Goal: Task Accomplishment & Management: Use online tool/utility

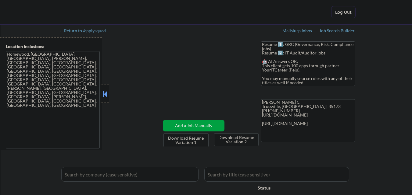
select select ""applied""
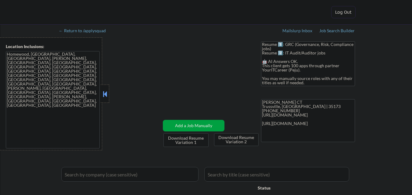
select select ""applied""
select select ""excluded__bad_match_""
select select ""applied""
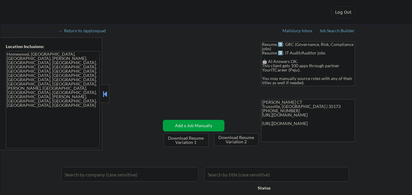
select select ""applied""
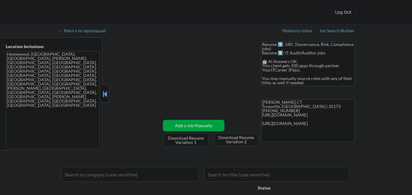
select select ""applied""
select select ""excluded__bad_match_""
select select ""applied""
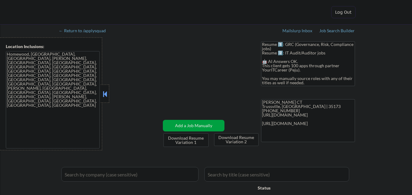
select select ""applied""
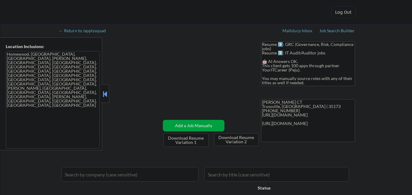
select select ""applied""
select select ""pending""
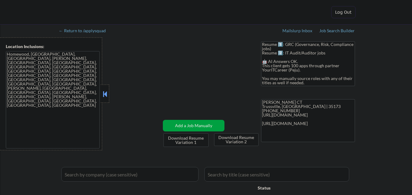
select select ""pending""
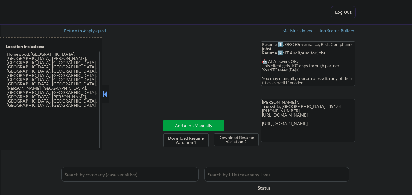
select select ""pending""
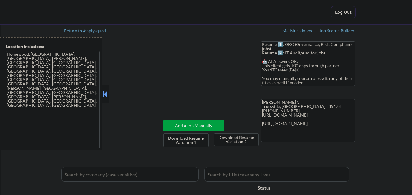
select select ""pending""
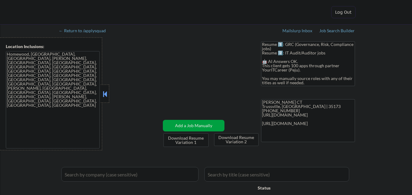
select select ""pending""
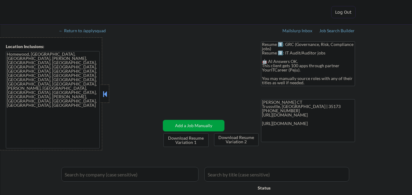
select select ""pending""
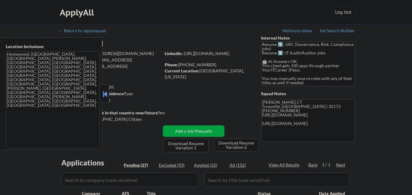
click at [104, 95] on button at bounding box center [104, 94] width 7 height 9
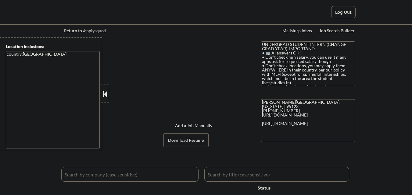
select select ""pending""
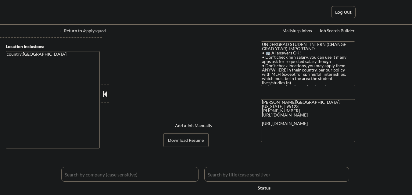
select select ""pending""
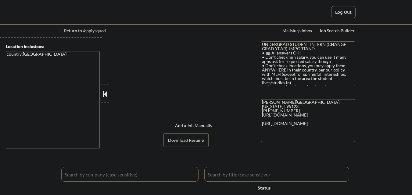
select select ""pending""
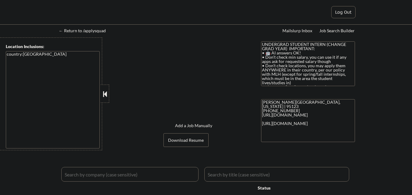
select select ""pending""
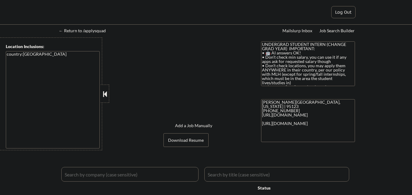
select select ""pending""
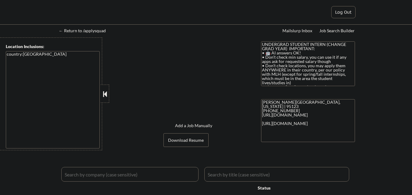
select select ""pending""
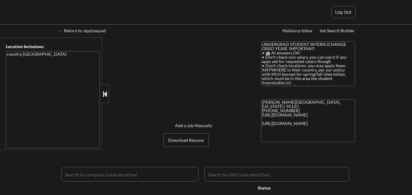
select select ""pending""
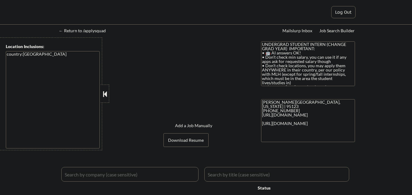
select select ""pending""
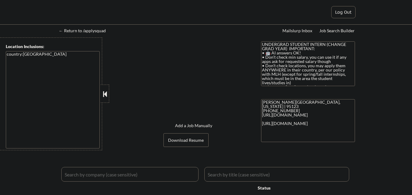
select select ""pending""
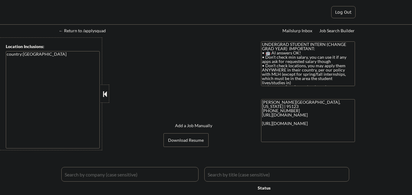
select select ""pending""
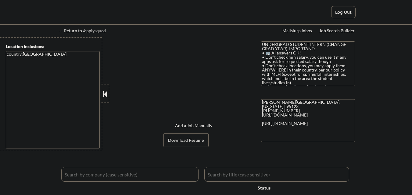
select select ""pending""
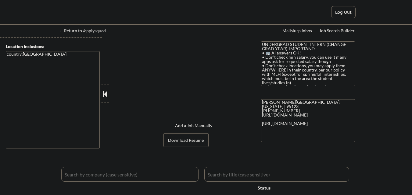
select select ""pending""
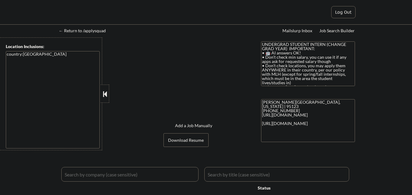
select select ""pending""
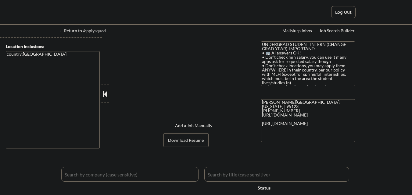
select select ""pending""
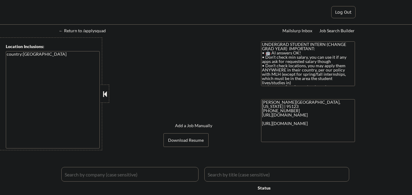
select select ""pending""
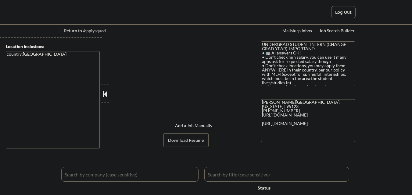
select select ""pending""
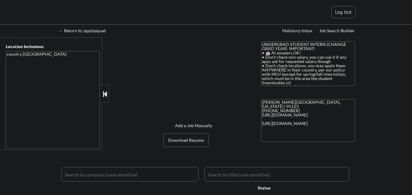
select select ""pending""
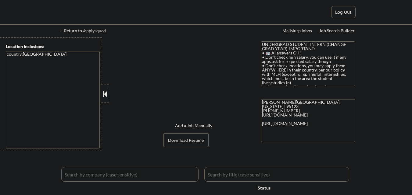
select select ""pending""
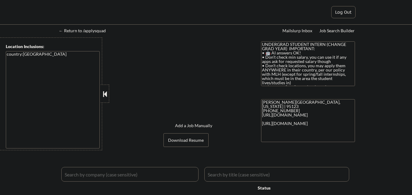
select select ""pending""
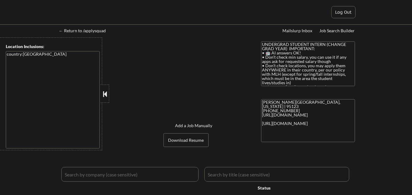
select select ""pending""
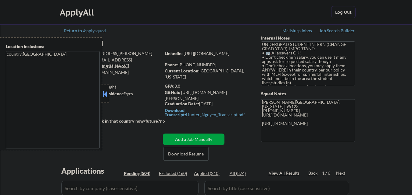
click at [106, 94] on button at bounding box center [104, 94] width 7 height 9
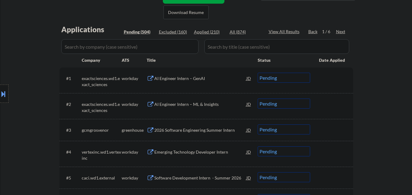
scroll to position [152, 0]
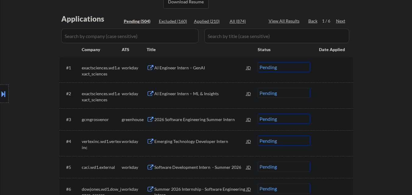
click at [203, 121] on div "2026 Software Engineering Summer Intern" at bounding box center [200, 120] width 92 height 6
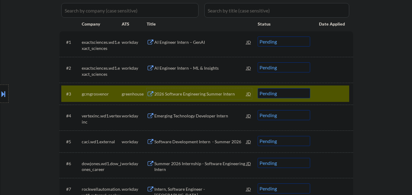
scroll to position [213, 0]
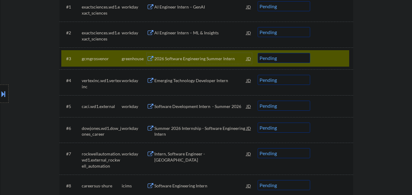
click at [295, 55] on select "Choose an option... Pending Applied Excluded (Questions) Excluded (Expired) Exc…" at bounding box center [283, 58] width 52 height 10
click at [257, 53] on select "Choose an option... Pending Applied Excluded (Questions) Excluded (Expired) Exc…" at bounding box center [283, 58] width 52 height 10
click at [323, 57] on div at bounding box center [332, 58] width 27 height 11
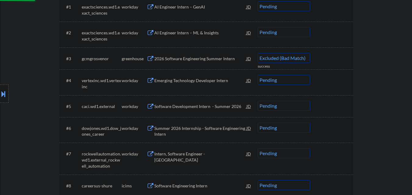
select select ""pending""
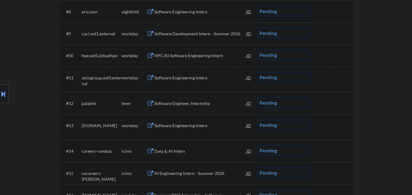
scroll to position [396, 0]
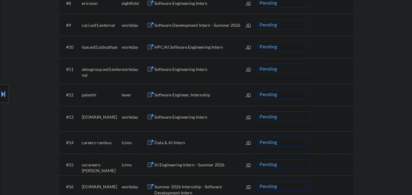
click at [212, 94] on div "Software Engineer, Internship" at bounding box center [200, 95] width 92 height 6
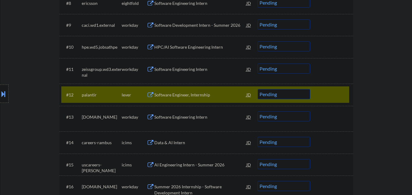
click at [332, 86] on div "#12 palantir lever Software Engineer, Internship JD Choose an option... Pending…" at bounding box center [205, 95] width 293 height 22
click at [332, 88] on div "#12 palantir lever Software Engineer, Internship JD Choose an option... Pending…" at bounding box center [205, 95] width 288 height 16
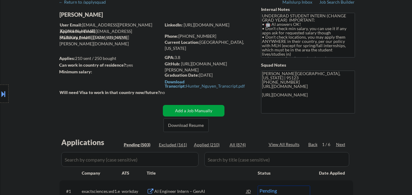
scroll to position [61, 0]
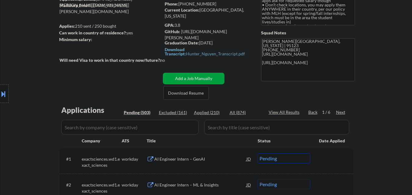
click at [341, 111] on div "Next" at bounding box center [341, 112] width 10 height 6
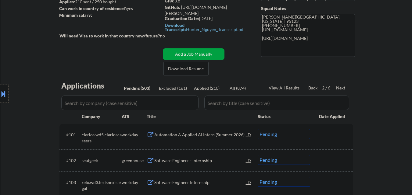
scroll to position [152, 0]
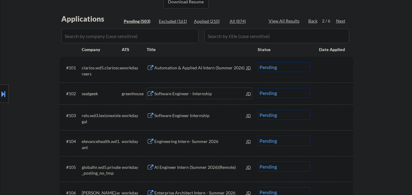
click at [196, 94] on div "Software Engineer - Internship" at bounding box center [200, 94] width 92 height 6
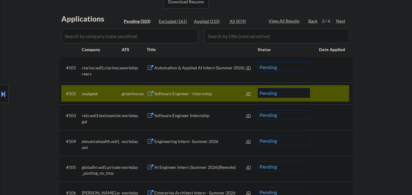
click at [281, 97] on select "Choose an option... Pending Applied Excluded (Questions) Excluded (Expired) Exc…" at bounding box center [283, 93] width 52 height 10
click at [257, 88] on select "Choose an option... Pending Applied Excluded (Questions) Excluded (Expired) Exc…" at bounding box center [283, 93] width 52 height 10
select select ""pending""
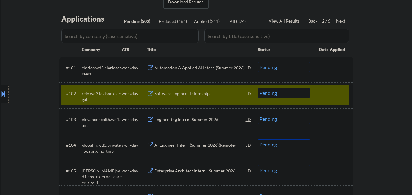
click at [320, 91] on div at bounding box center [332, 93] width 27 height 11
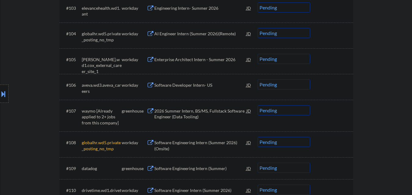
scroll to position [274, 0]
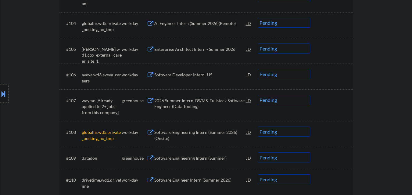
click at [289, 100] on select "Choose an option... Pending Applied Excluded (Questions) Excluded (Expired) Exc…" at bounding box center [283, 100] width 52 height 10
click at [257, 95] on select "Choose an option... Pending Applied Excluded (Questions) Excluded (Expired) Exc…" at bounding box center [283, 100] width 52 height 10
select select ""pending""
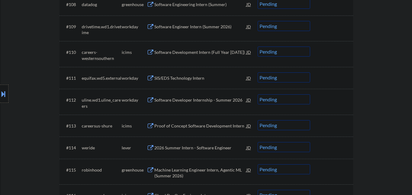
scroll to position [426, 0]
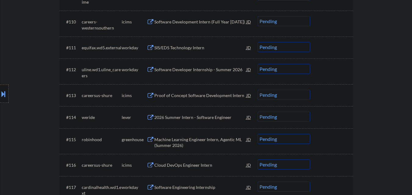
click at [211, 118] on div "2026 Summer Intern - Software Engineer" at bounding box center [200, 118] width 92 height 6
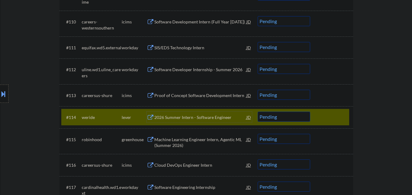
drag, startPoint x: 259, startPoint y: 115, endPoint x: 263, endPoint y: 116, distance: 4.9
click at [260, 115] on select "Choose an option... Pending Applied Excluded (Questions) Excluded (Expired) Exc…" at bounding box center [283, 117] width 52 height 10
click at [257, 112] on select "Choose an option... Pending Applied Excluded (Questions) Excluded (Expired) Exc…" at bounding box center [283, 117] width 52 height 10
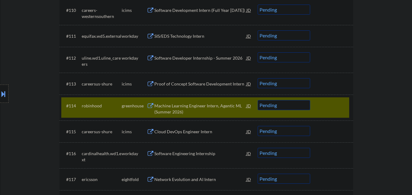
scroll to position [457, 0]
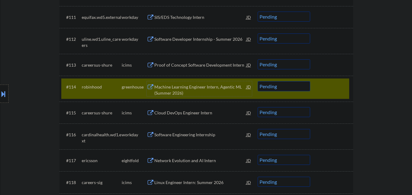
click at [204, 87] on div "Machine Learning Engineer Intern, Agentic ML (Summer 2026)" at bounding box center [200, 90] width 92 height 12
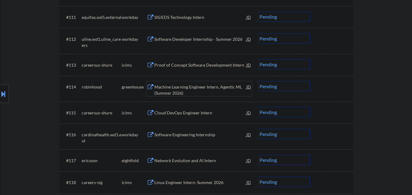
click at [336, 97] on div "#114 robinhood greenhouse Machine Learning Engineer Intern, Agentic ML (Summer …" at bounding box center [205, 89] width 288 height 20
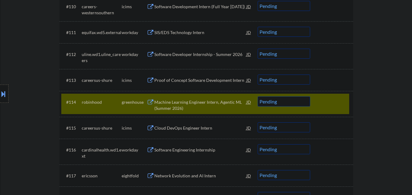
scroll to position [431, 0]
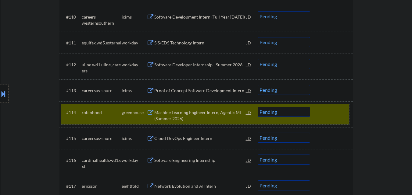
click at [299, 111] on select "Choose an option... Pending Applied Excluded (Questions) Excluded (Expired) Exc…" at bounding box center [283, 112] width 52 height 10
click at [257, 107] on select "Choose an option... Pending Applied Excluded (Questions) Excluded (Expired) Exc…" at bounding box center [283, 112] width 52 height 10
click at [330, 116] on div at bounding box center [332, 112] width 27 height 11
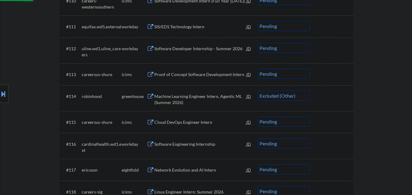
scroll to position [462, 0]
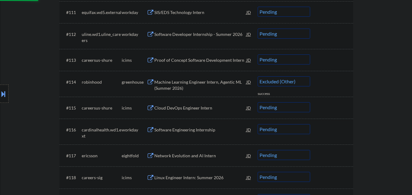
select select ""pending""
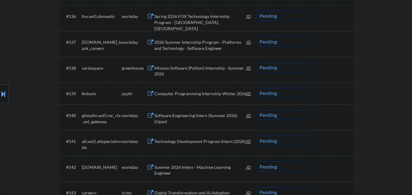
scroll to position [1071, 0]
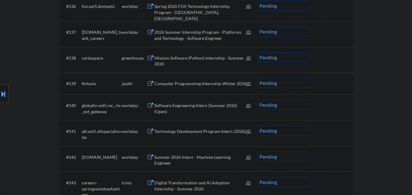
click at [203, 60] on div "Mission Software (Python) Internship - Summer 2026" at bounding box center [200, 61] width 92 height 12
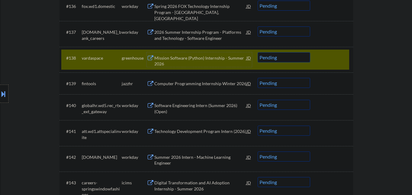
click at [286, 57] on select "Choose an option... Pending Applied Excluded (Questions) Excluded (Expired) Exc…" at bounding box center [283, 57] width 52 height 10
click at [257, 52] on select "Choose an option... Pending Applied Excluded (Questions) Excluded (Expired) Exc…" at bounding box center [283, 57] width 52 height 10
drag, startPoint x: 327, startPoint y: 55, endPoint x: 321, endPoint y: 58, distance: 6.8
click at [328, 55] on div at bounding box center [332, 57] width 27 height 11
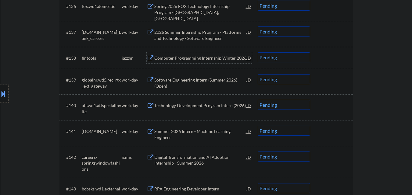
click at [220, 58] on div "Computer Programming Internship Winter 2026" at bounding box center [200, 58] width 92 height 6
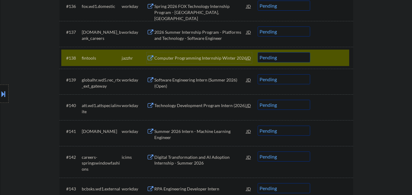
click at [294, 60] on select "Choose an option... Pending Applied Excluded (Questions) Excluded (Expired) Exc…" at bounding box center [283, 57] width 52 height 10
click at [257, 52] on select "Choose an option... Pending Applied Excluded (Questions) Excluded (Expired) Exc…" at bounding box center [283, 57] width 52 height 10
click at [333, 54] on div at bounding box center [332, 57] width 27 height 11
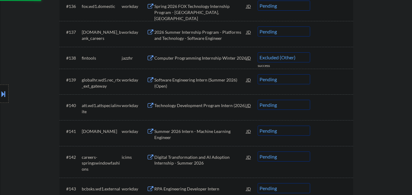
select select ""pending""
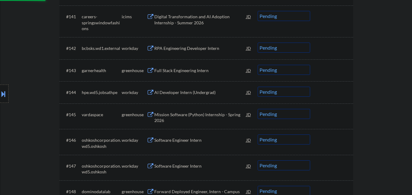
scroll to position [1193, 0]
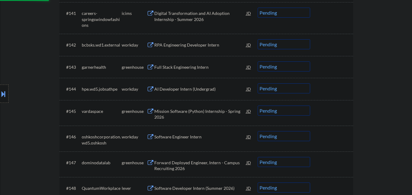
click at [199, 66] on div "Full Stack Engineering Intern" at bounding box center [200, 67] width 92 height 6
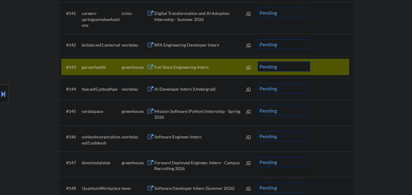
click at [282, 66] on select "Choose an option... Pending Applied Excluded (Questions) Excluded (Expired) Exc…" at bounding box center [283, 67] width 52 height 10
click at [257, 62] on select "Choose an option... Pending Applied Excluded (Questions) Excluded (Expired) Exc…" at bounding box center [283, 67] width 52 height 10
select select ""pending""
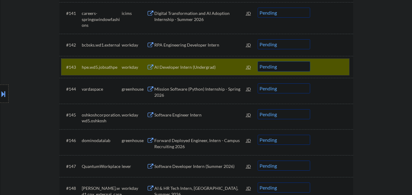
click at [336, 70] on div at bounding box center [332, 67] width 27 height 11
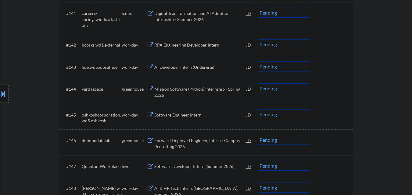
click at [209, 92] on div "Mission Software (Python) Internship - Spring 2026" at bounding box center [200, 92] width 92 height 12
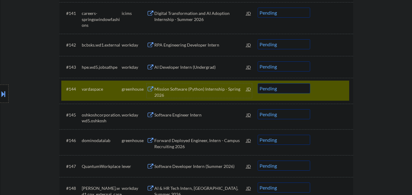
click at [298, 88] on select "Choose an option... Pending Applied Excluded (Questions) Excluded (Expired) Exc…" at bounding box center [283, 88] width 52 height 10
click at [257, 83] on select "Choose an option... Pending Applied Excluded (Questions) Excluded (Expired) Exc…" at bounding box center [283, 88] width 52 height 10
click at [343, 86] on div at bounding box center [332, 88] width 27 height 11
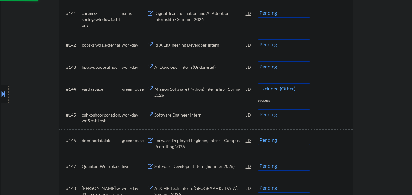
select select ""pending""
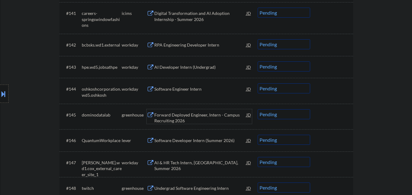
click at [217, 116] on div "Forward Deployed Engineer, Intern - Campus Recruiting 2026" at bounding box center [200, 118] width 92 height 12
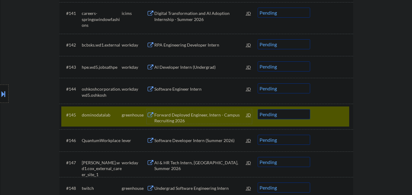
click at [274, 114] on select "Choose an option... Pending Applied Excluded (Questions) Excluded (Expired) Exc…" at bounding box center [283, 114] width 52 height 10
click at [257, 109] on select "Choose an option... Pending Applied Excluded (Questions) Excluded (Expired) Exc…" at bounding box center [283, 114] width 52 height 10
click at [206, 121] on div "Forward Deployed Engineer, Intern - Campus Recruiting 2026" at bounding box center [200, 118] width 92 height 12
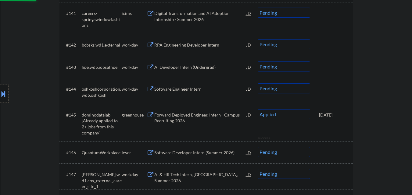
select select ""pending""
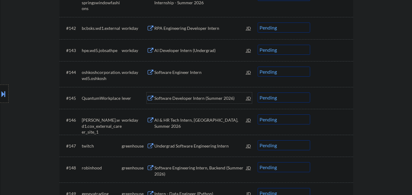
scroll to position [1223, 0]
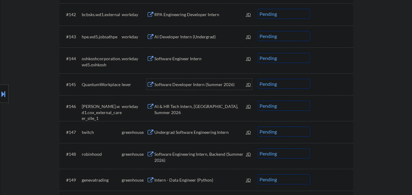
click at [188, 87] on div "Software Developer Intern (Summer 2026)" at bounding box center [200, 85] width 92 height 6
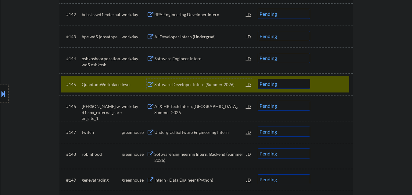
click at [389, 126] on div "← Return to /applysquad Mailslurp Inbox Job Search Builder Hunter Nguyen User E…" at bounding box center [206, 144] width 411 height 2687
click at [375, 20] on div "← Return to /applysquad Mailslurp Inbox Job Search Builder Hunter Nguyen User E…" at bounding box center [206, 144] width 411 height 2687
click at [374, 21] on div "← Return to /applysquad Mailslurp Inbox Job Search Builder Hunter Nguyen User E…" at bounding box center [206, 144] width 411 height 2687
click at [383, 27] on div "← Return to /applysquad Mailslurp Inbox Job Search Builder Hunter Nguyen User E…" at bounding box center [206, 144] width 411 height 2687
click at [218, 24] on div "#142 bcbsks.wd1.external workday RPA Engineering Developer Intern JD Choose an …" at bounding box center [205, 14] width 293 height 22
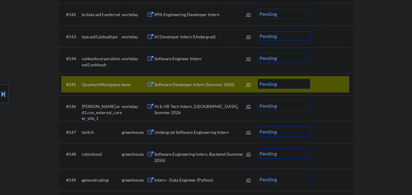
click at [376, 63] on div "← Return to /applysquad Mailslurp Inbox Job Search Builder Hunter Nguyen User E…" at bounding box center [206, 144] width 411 height 2687
click at [371, 26] on div "← Return to /applysquad Mailslurp Inbox Job Search Builder Hunter Nguyen User E…" at bounding box center [206, 144] width 411 height 2687
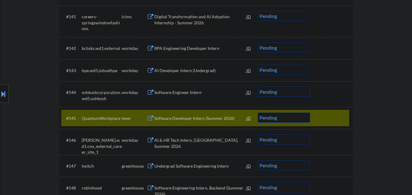
scroll to position [1193, 0]
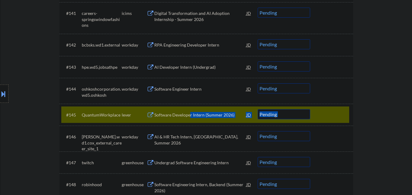
click at [190, 109] on div "#145 QuantumWorkplace lever Software Developer Intern (Summer 2026) JD Choose a…" at bounding box center [205, 115] width 288 height 16
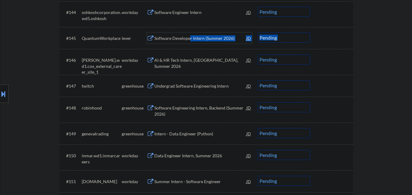
scroll to position [1284, 0]
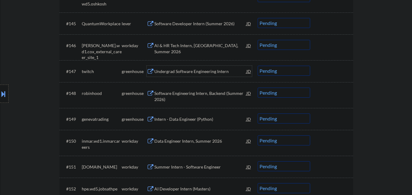
click at [178, 71] on div "Undergrad Software Engineering Intern" at bounding box center [200, 72] width 92 height 6
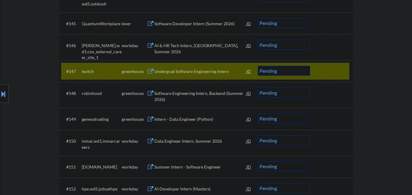
click at [335, 72] on div at bounding box center [332, 71] width 27 height 11
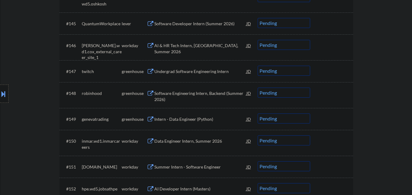
click at [181, 93] on div "Software Engineering Intern, Backend (Summer 2026)" at bounding box center [200, 96] width 92 height 12
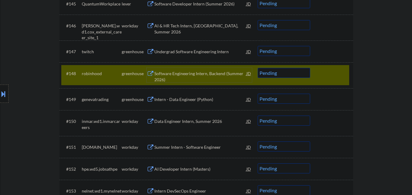
scroll to position [1315, 0]
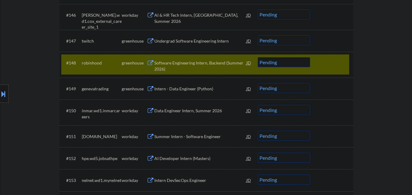
click at [193, 83] on div "Intern - Data Engineer (Python)" at bounding box center [200, 88] width 92 height 11
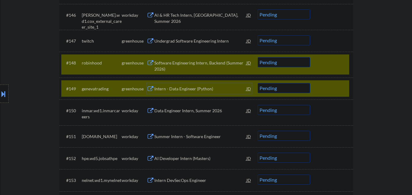
drag, startPoint x: 329, startPoint y: 66, endPoint x: 327, endPoint y: 68, distance: 3.2
click at [329, 66] on div at bounding box center [332, 62] width 27 height 11
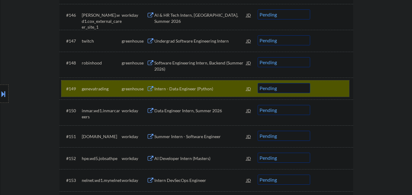
click at [318, 87] on div "#149 genevatrading greenhouse Intern - Data Engineer (Python) JD Choose an opti…" at bounding box center [205, 88] width 288 height 16
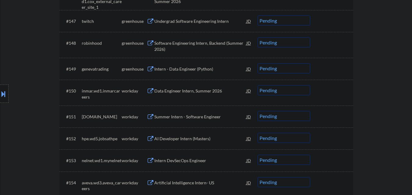
scroll to position [1345, 0]
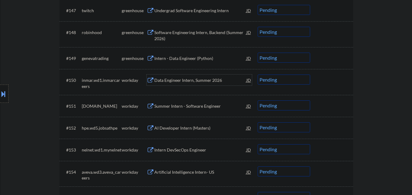
click at [184, 80] on div "Data Engineer Intern, Summer 2026" at bounding box center [200, 80] width 92 height 6
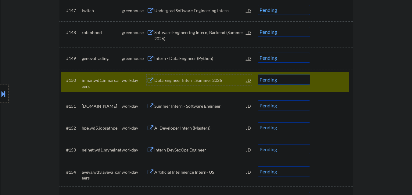
click at [177, 76] on div "Data Engineer Intern, Summer 2026" at bounding box center [200, 80] width 92 height 11
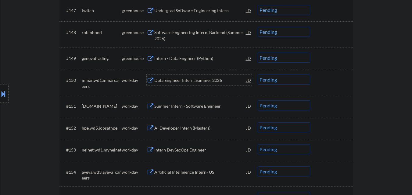
click at [182, 77] on div "Data Engineer Intern, Summer 2026" at bounding box center [200, 80] width 92 height 11
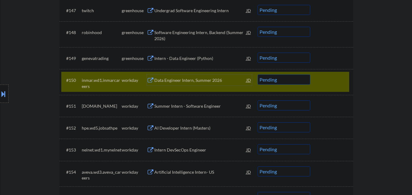
click at [266, 81] on select "Choose an option... Pending Applied Excluded (Questions) Excluded (Expired) Exc…" at bounding box center [283, 80] width 52 height 10
click at [257, 75] on select "Choose an option... Pending Applied Excluded (Questions) Excluded (Expired) Exc…" at bounding box center [283, 80] width 52 height 10
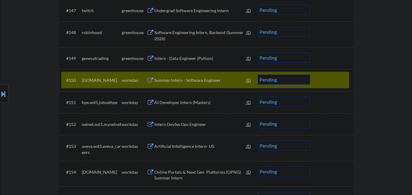
click at [185, 83] on div "Summer Intern - Software Engineer" at bounding box center [200, 80] width 92 height 6
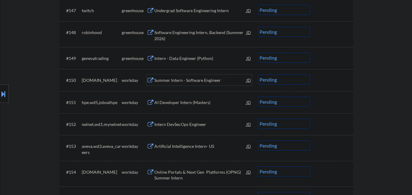
click at [266, 79] on select "Choose an option... Pending Applied Excluded (Questions) Excluded (Expired) Exc…" at bounding box center [283, 80] width 52 height 10
click at [257, 75] on select "Choose an option... Pending Applied Excluded (Questions) Excluded (Expired) Exc…" at bounding box center [283, 80] width 52 height 10
click at [185, 100] on div "AI Developer Intern (Masters)" at bounding box center [200, 103] width 92 height 6
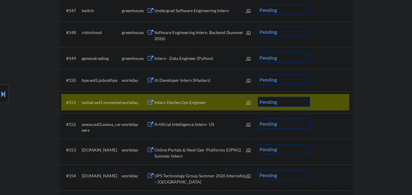
click at [169, 102] on div "Intern DevSecOps Engineer" at bounding box center [200, 103] width 92 height 6
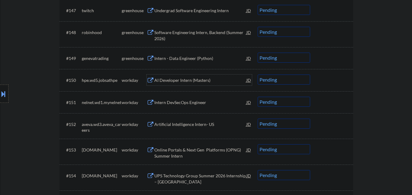
click at [193, 79] on div "AI Developer Intern (Masters)" at bounding box center [200, 80] width 92 height 6
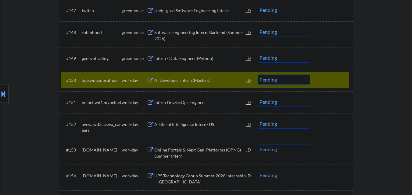
click at [393, 102] on div "← Return to /applysquad Mailslurp Inbox Job Search Builder Hunter Nguyen User E…" at bounding box center [206, 22] width 411 height 2687
click at [394, 72] on div "← Return to /applysquad Mailslurp Inbox Job Search Builder Hunter Nguyen User E…" at bounding box center [206, 22] width 411 height 2687
click at [392, 62] on div "← Return to /applysquad Mailslurp Inbox Job Search Builder Hunter Nguyen User E…" at bounding box center [206, 22] width 411 height 2687
click at [230, 62] on div "Intern - Data Engineer (Python)" at bounding box center [200, 58] width 92 height 11
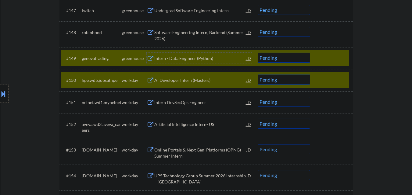
click at [328, 53] on div at bounding box center [332, 58] width 27 height 11
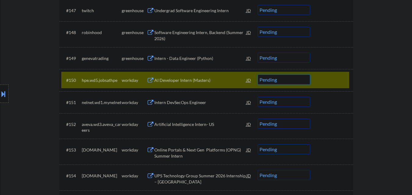
click at [265, 79] on select "Choose an option... Pending Applied Excluded (Questions) Excluded (Expired) Exc…" at bounding box center [283, 80] width 52 height 10
click at [257, 75] on select "Choose an option... Pending Applied Excluded (Questions) Excluded (Expired) Exc…" at bounding box center [283, 80] width 52 height 10
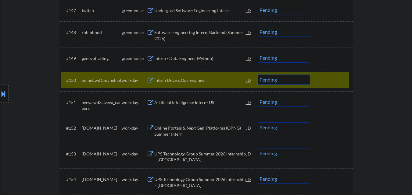
click at [192, 80] on div "Intern DevSecOps Engineer" at bounding box center [200, 80] width 92 height 6
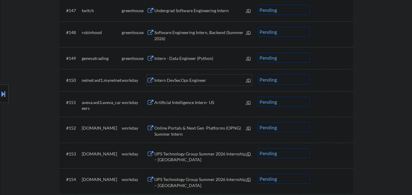
click at [178, 78] on div "Intern DevSecOps Engineer" at bounding box center [200, 80] width 92 height 6
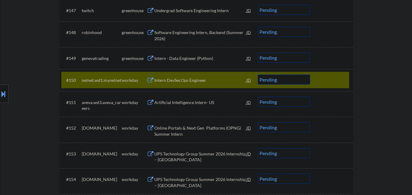
click at [281, 80] on select "Choose an option... Pending Applied Excluded (Questions) Excluded (Expired) Exc…" at bounding box center [283, 80] width 52 height 10
click at [257, 75] on select "Choose an option... Pending Applied Excluded (Questions) Excluded (Expired) Exc…" at bounding box center [283, 80] width 52 height 10
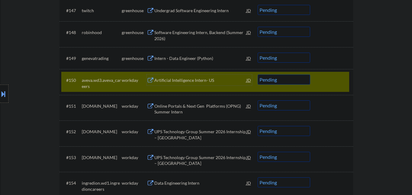
click at [203, 81] on div "Artificial Intelligence Intern- US" at bounding box center [200, 80] width 92 height 6
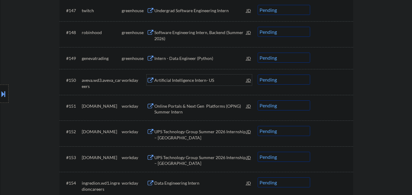
click at [176, 80] on div "Artificial Intelligence Intern- US" at bounding box center [200, 80] width 92 height 6
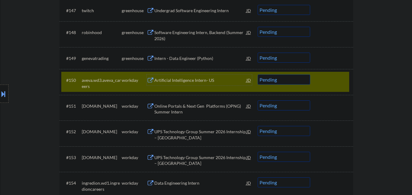
click at [269, 77] on select "Choose an option... Pending Applied Excluded (Questions) Excluded (Expired) Exc…" at bounding box center [283, 80] width 52 height 10
click at [257, 75] on select "Choose an option... Pending Applied Excluded (Questions) Excluded (Expired) Exc…" at bounding box center [283, 80] width 52 height 10
click at [173, 110] on div "Online Portals & Next Gen Platforms (OPNG) Summer Intern" at bounding box center [200, 109] width 92 height 12
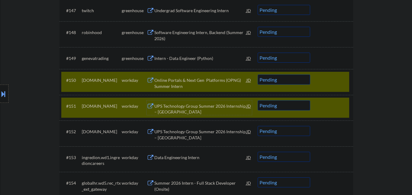
click at [313, 98] on div "#151 hcmportal.wd5.search workday UPS Technology Group Summer 2026 Internship –…" at bounding box center [205, 108] width 288 height 20
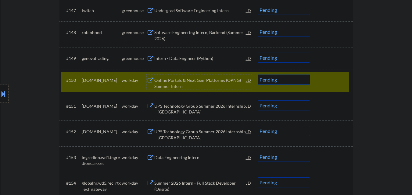
click at [232, 84] on div "Online Portals & Next Gen Platforms (OPNG) Summer Intern" at bounding box center [200, 83] width 92 height 12
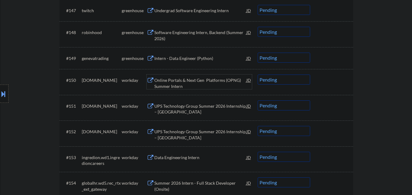
click at [277, 83] on select "Choose an option... Pending Applied Excluded (Questions) Excluded (Expired) Exc…" at bounding box center [283, 80] width 52 height 10
click at [257, 75] on select "Choose an option... Pending Applied Excluded (Questions) Excluded (Expired) Exc…" at bounding box center [283, 80] width 52 height 10
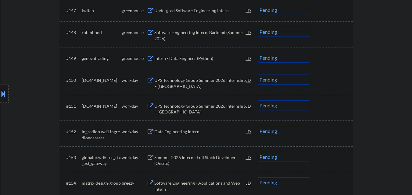
click at [189, 82] on div "UPS Technology Group Summer 2026 Internship – GA" at bounding box center [200, 83] width 92 height 12
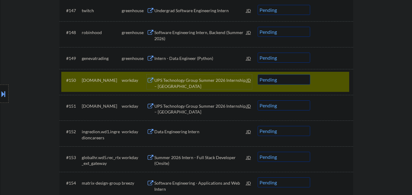
click at [273, 78] on select "Choose an option... Pending Applied Excluded (Questions) Excluded (Expired) Exc…" at bounding box center [283, 80] width 52 height 10
click at [257, 75] on select "Choose an option... Pending Applied Excluded (Questions) Excluded (Expired) Exc…" at bounding box center [283, 80] width 52 height 10
click at [195, 108] on div "UPS Technology Group Summer 2026 Internship – KY" at bounding box center [200, 109] width 92 height 12
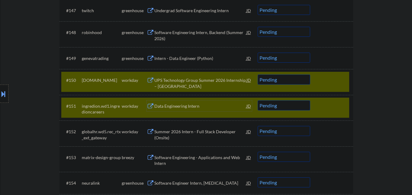
click at [317, 103] on div "#151 ingredion.wd1.ingredioncareers workday Data Engineering Intern JD Choose a…" at bounding box center [205, 108] width 288 height 20
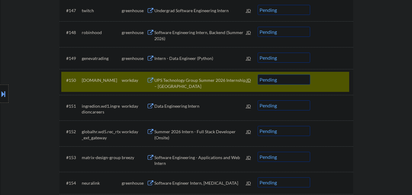
click at [289, 77] on select "Choose an option... Pending Applied Excluded (Questions) Excluded (Expired) Exc…" at bounding box center [283, 80] width 52 height 10
click at [257, 75] on select "Choose an option... Pending Applied Excluded (Questions) Excluded (Expired) Exc…" at bounding box center [283, 80] width 52 height 10
click at [187, 111] on div "Data Engineering Intern" at bounding box center [200, 106] width 92 height 11
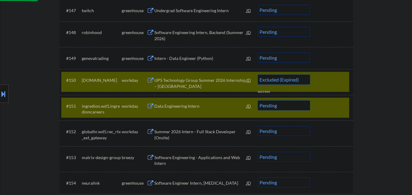
select select ""pending""
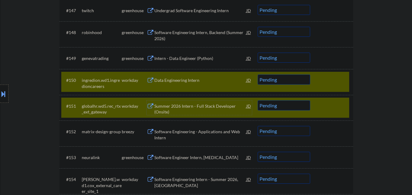
click at [320, 102] on div at bounding box center [332, 106] width 27 height 11
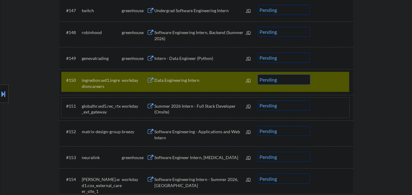
click at [328, 83] on div at bounding box center [332, 80] width 27 height 11
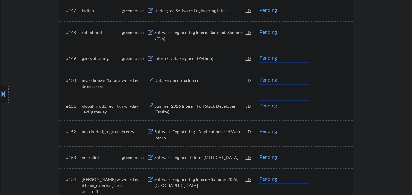
click at [202, 110] on div "Summer 2026 Intern - Full Stack Developer (Onsite)" at bounding box center [200, 109] width 92 height 12
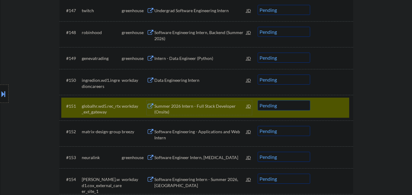
click at [188, 108] on div "Summer 2026 Intern - Full Stack Developer (Onsite)" at bounding box center [200, 109] width 92 height 12
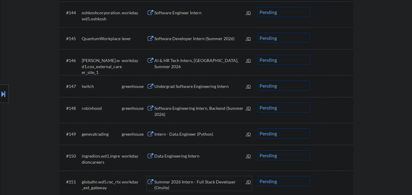
scroll to position [1280, 0]
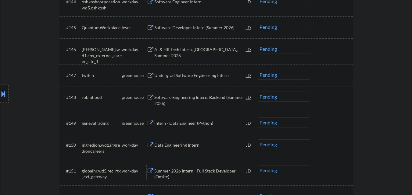
click at [330, 124] on div at bounding box center [332, 123] width 27 height 11
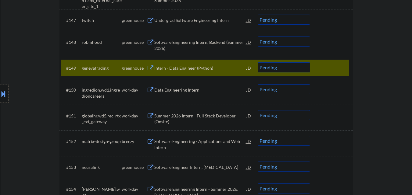
scroll to position [1330, 0]
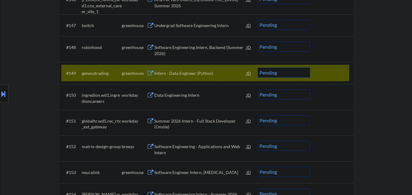
click at [217, 69] on div "Intern - Data Engineer (Python)" at bounding box center [200, 73] width 92 height 11
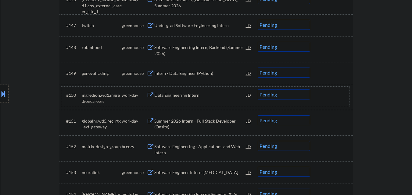
click at [342, 91] on div at bounding box center [332, 95] width 27 height 11
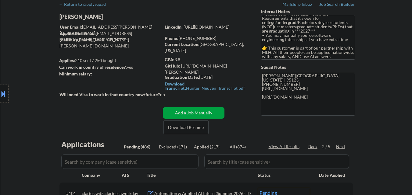
scroll to position [61, 0]
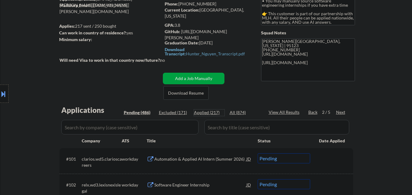
click at [211, 112] on div "Applied (217)" at bounding box center [209, 113] width 30 height 6
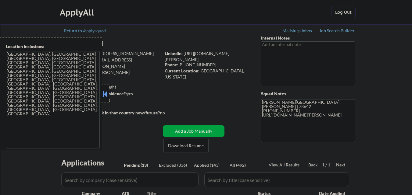
select select ""pending""
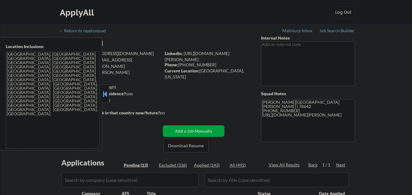
select select ""pending""
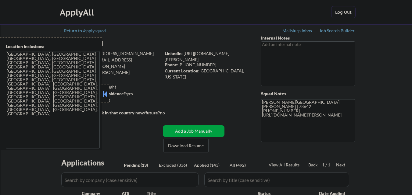
select select ""pending""
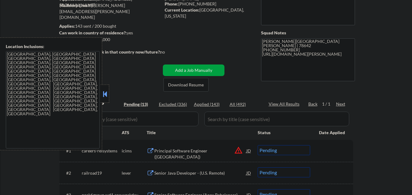
click at [106, 93] on button at bounding box center [104, 94] width 7 height 9
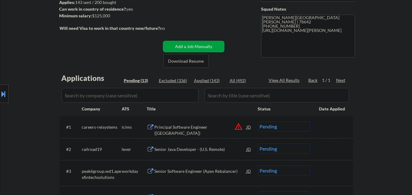
scroll to position [122, 0]
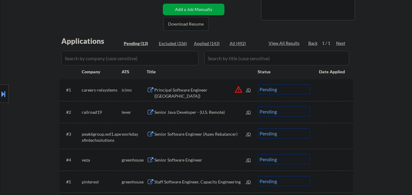
click at [203, 113] on div "Senior Java Developer - (U.S. Remote)" at bounding box center [200, 112] width 92 height 6
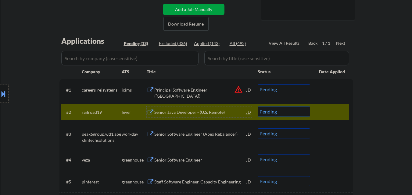
click at [295, 113] on select "Choose an option... Pending Applied Excluded (Questions) Excluded (Expired) Exc…" at bounding box center [283, 112] width 52 height 10
click at [257, 107] on select "Choose an option... Pending Applied Excluded (Questions) Excluded (Expired) Exc…" at bounding box center [283, 112] width 52 height 10
click at [333, 109] on div at bounding box center [332, 112] width 27 height 11
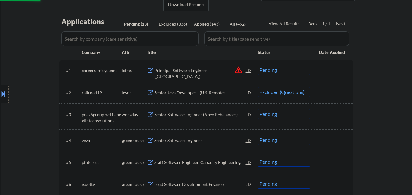
scroll to position [152, 0]
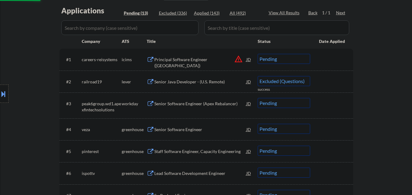
select select ""pending""
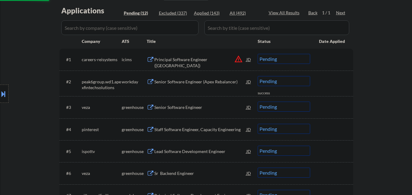
click at [215, 106] on div "Senior Software Engineer" at bounding box center [200, 107] width 92 height 6
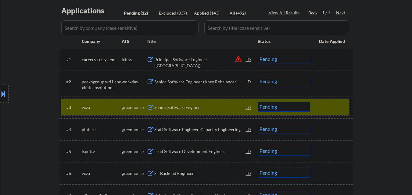
click at [278, 101] on div "#3 veza greenhouse Senior Software Engineer JD Choose an option... Pending Appl…" at bounding box center [205, 107] width 288 height 16
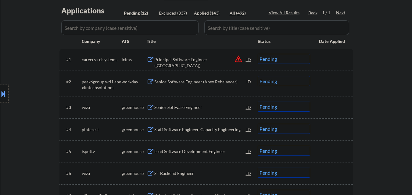
click at [278, 109] on select "Choose an option... Pending Applied Excluded (Questions) Excluded (Expired) Exc…" at bounding box center [283, 107] width 52 height 10
click at [257, 102] on select "Choose an option... Pending Applied Excluded (Questions) Excluded (Expired) Exc…" at bounding box center [283, 107] width 52 height 10
click at [335, 106] on div at bounding box center [332, 107] width 27 height 11
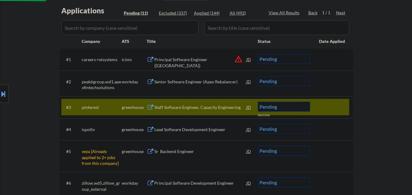
click at [197, 107] on div "Staff Software Engineer, Capacity Engineering" at bounding box center [200, 107] width 92 height 6
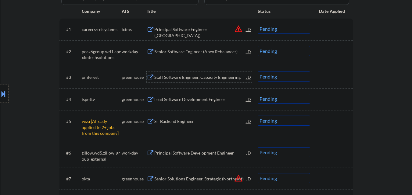
scroll to position [183, 0]
click at [272, 77] on select "Choose an option... Pending Applied Excluded (Questions) Excluded (Expired) Exc…" at bounding box center [283, 76] width 52 height 10
click at [257, 71] on select "Choose an option... Pending Applied Excluded (Questions) Excluded (Expired) Exc…" at bounding box center [283, 76] width 52 height 10
click at [338, 75] on div at bounding box center [332, 76] width 27 height 11
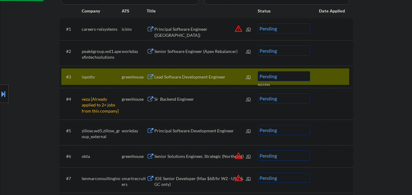
click at [203, 77] on div "Lead Software Development Engineer" at bounding box center [200, 77] width 92 height 6
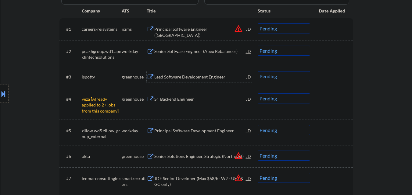
click at [203, 76] on div "Lead Software Development Engineer" at bounding box center [200, 77] width 92 height 6
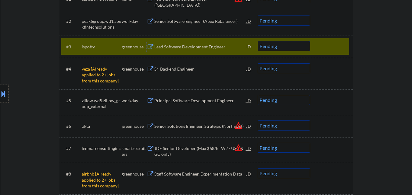
scroll to position [213, 0]
click at [281, 46] on select "Choose an option... Pending Applied Excluded (Questions) Excluded (Expired) Exc…" at bounding box center [283, 46] width 52 height 10
click at [257, 41] on select "Choose an option... Pending Applied Excluded (Questions) Excluded (Expired) Exc…" at bounding box center [283, 46] width 52 height 10
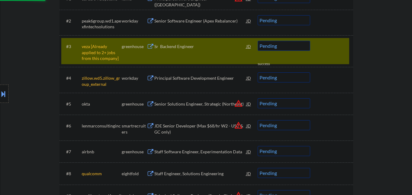
click at [346, 43] on div "#3 veza [Already applied to 2+ jobs from this company] greenhouse Sr Backend En…" at bounding box center [205, 51] width 288 height 26
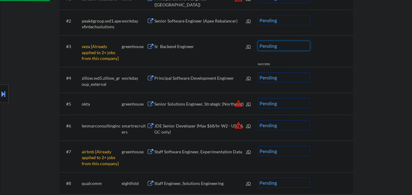
click at [291, 44] on select "Choose an option... Pending Applied Excluded (Questions) Excluded (Expired) Exc…" at bounding box center [283, 46] width 52 height 10
click at [257, 41] on select "Choose an option... Pending Applied Excluded (Questions) Excluded (Expired) Exc…" at bounding box center [283, 46] width 52 height 10
select select ""pending""
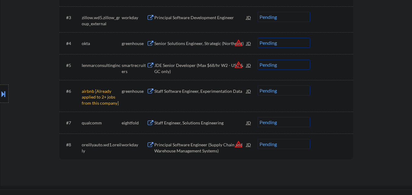
scroll to position [244, 0]
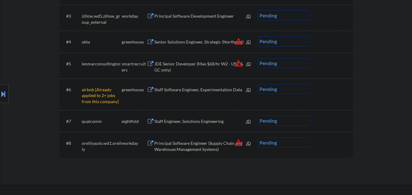
click at [301, 91] on select "Choose an option... Pending Applied Excluded (Questions) Excluded (Expired) Exc…" at bounding box center [283, 89] width 52 height 10
click at [257, 84] on select "Choose an option... Pending Applied Excluded (Questions) Excluded (Expired) Exc…" at bounding box center [283, 89] width 52 height 10
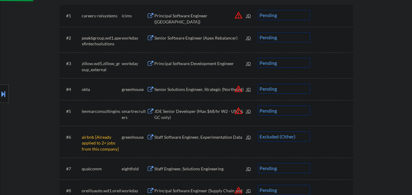
scroll to position [183, 0]
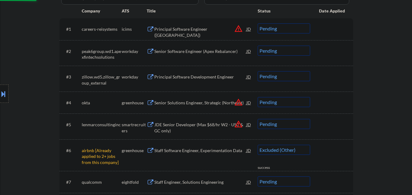
select select ""pending""
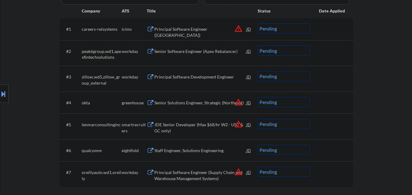
click at [239, 102] on button "warning_amber" at bounding box center [238, 102] width 9 height 9
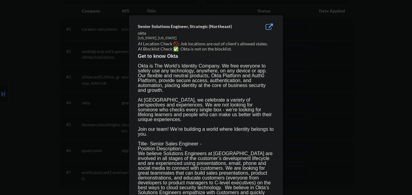
click at [361, 108] on div at bounding box center [206, 97] width 412 height 195
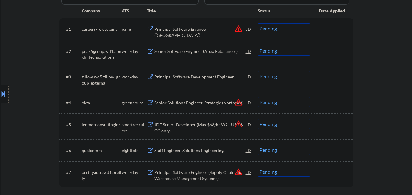
click at [237, 101] on button "warning_amber" at bounding box center [238, 102] width 9 height 9
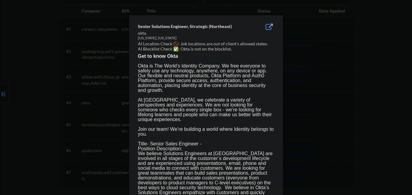
click at [335, 123] on div at bounding box center [206, 97] width 412 height 195
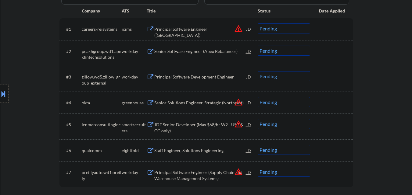
click at [0, 93] on button at bounding box center [3, 94] width 7 height 10
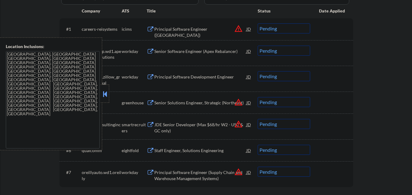
drag, startPoint x: 105, startPoint y: 93, endPoint x: 150, endPoint y: 100, distance: 45.7
click at [107, 93] on button at bounding box center [104, 94] width 7 height 9
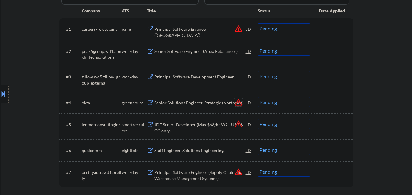
drag, startPoint x: 236, startPoint y: 100, endPoint x: 240, endPoint y: 100, distance: 4.3
click at [236, 100] on button "warning_amber" at bounding box center [238, 102] width 9 height 9
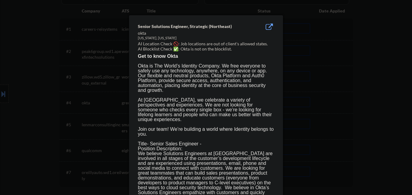
click at [345, 113] on div at bounding box center [206, 97] width 412 height 195
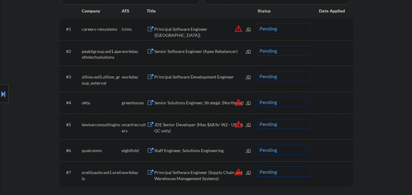
click at [0, 99] on div at bounding box center [4, 94] width 9 height 18
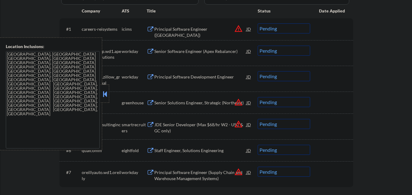
click at [106, 92] on button at bounding box center [104, 94] width 7 height 9
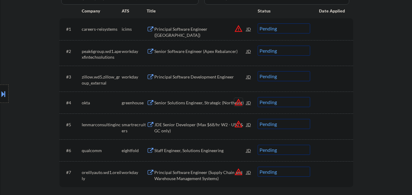
click at [238, 102] on button "warning_amber" at bounding box center [238, 102] width 9 height 9
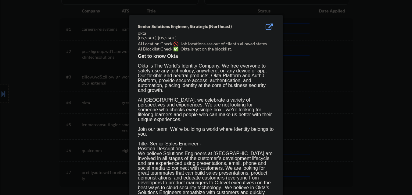
click at [44, 102] on div at bounding box center [206, 97] width 412 height 195
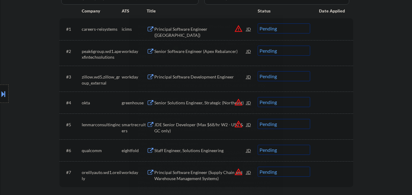
click at [0, 102] on div at bounding box center [206, 97] width 412 height 195
click at [0, 94] on button at bounding box center [3, 94] width 7 height 10
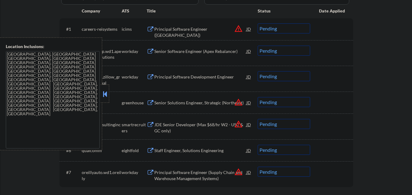
click at [106, 96] on button at bounding box center [104, 94] width 7 height 9
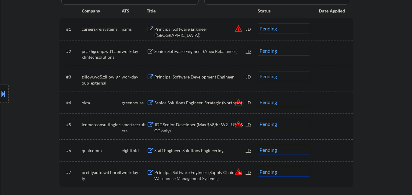
drag, startPoint x: 297, startPoint y: 101, endPoint x: 301, endPoint y: 107, distance: 6.8
click at [297, 101] on select "Choose an option... Pending Applied Excluded (Questions) Excluded (Expired) Exc…" at bounding box center [283, 102] width 52 height 10
click at [257, 97] on select "Choose an option... Pending Applied Excluded (Questions) Excluded (Expired) Exc…" at bounding box center [283, 102] width 52 height 10
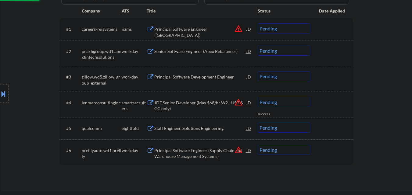
click at [237, 103] on button "warning_amber" at bounding box center [238, 102] width 9 height 9
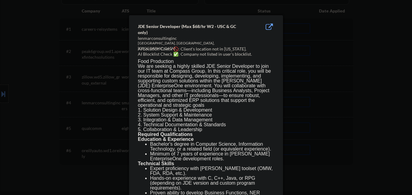
click at [327, 103] on div at bounding box center [206, 97] width 412 height 195
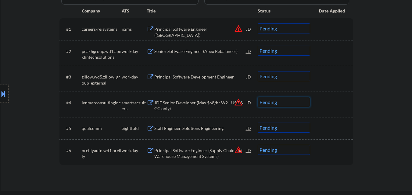
click at [298, 103] on select "Choose an option... Pending Applied Excluded (Questions) Excluded (Expired) Exc…" at bounding box center [283, 102] width 52 height 10
click at [257, 97] on select "Choose an option... Pending Applied Excluded (Questions) Excluded (Expired) Exc…" at bounding box center [283, 102] width 52 height 10
select select ""pending""
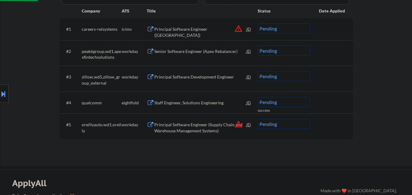
click at [236, 124] on button "warning_amber" at bounding box center [238, 124] width 9 height 9
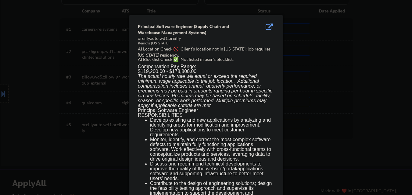
click at [337, 120] on div at bounding box center [206, 97] width 412 height 195
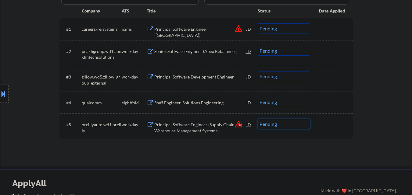
click at [299, 126] on select "Choose an option... Pending Applied Excluded (Questions) Excluded (Expired) Exc…" at bounding box center [283, 124] width 52 height 10
select select ""excluded__location_""
click at [257, 119] on select "Choose an option... Pending Applied Excluded (Questions) Excluded (Expired) Exc…" at bounding box center [283, 124] width 52 height 10
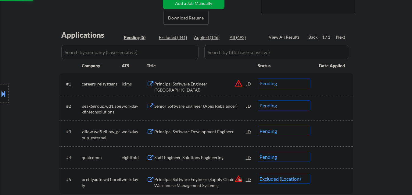
scroll to position [122, 0]
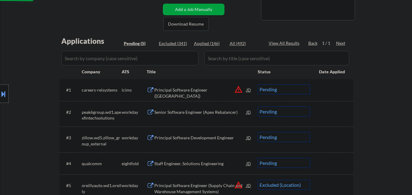
click at [0, 86] on div at bounding box center [4, 94] width 9 height 18
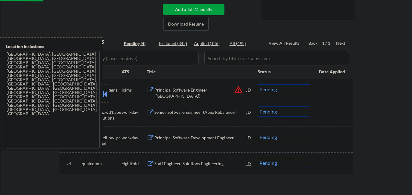
click at [108, 91] on div at bounding box center [105, 94] width 9 height 18
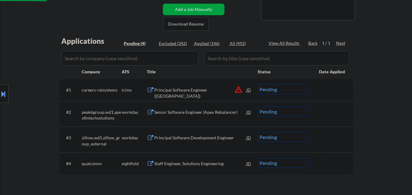
click at [239, 89] on button "warning_amber" at bounding box center [238, 89] width 9 height 9
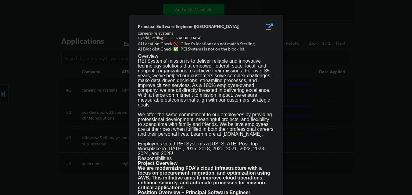
click at [345, 90] on div at bounding box center [206, 97] width 412 height 195
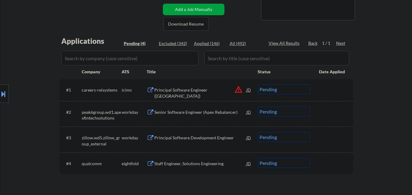
click at [308, 89] on select "Choose an option... Pending Applied Excluded (Questions) Excluded (Expired) Exc…" at bounding box center [283, 89] width 52 height 10
click at [257, 84] on select "Choose an option... Pending Applied Excluded (Questions) Excluded (Expired) Exc…" at bounding box center [283, 89] width 52 height 10
select select ""pending""
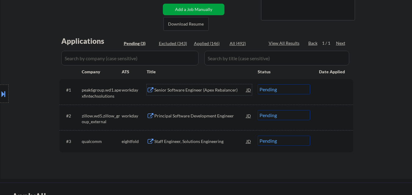
click at [219, 93] on div "Senior Software Engineer (Apex Rebalancer)" at bounding box center [200, 89] width 92 height 11
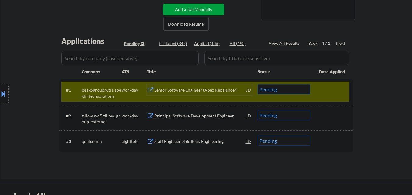
click at [337, 86] on div at bounding box center [332, 89] width 27 height 11
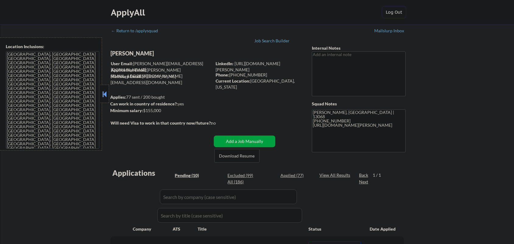
select select ""pending""
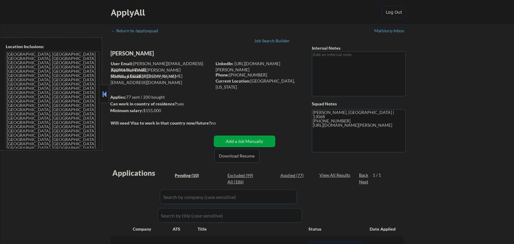
select select ""pending""
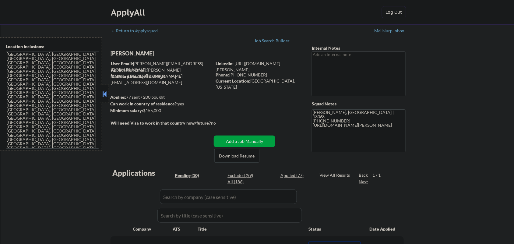
click at [106, 92] on button at bounding box center [104, 94] width 7 height 9
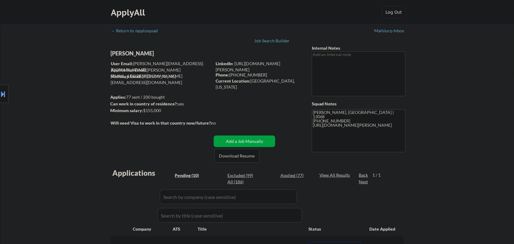
click at [146, 53] on div "Sam Bouabane" at bounding box center [173, 54] width 125 height 8
copy div "Sam Bouabane"
click at [90, 87] on div "Location Inclusions: Ithaca, NY Lansing, NY Cayuga Heights, NY Forest Home, NY …" at bounding box center [54, 93] width 109 height 113
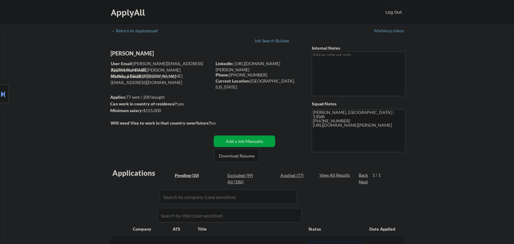
click at [0, 96] on button at bounding box center [3, 94] width 7 height 10
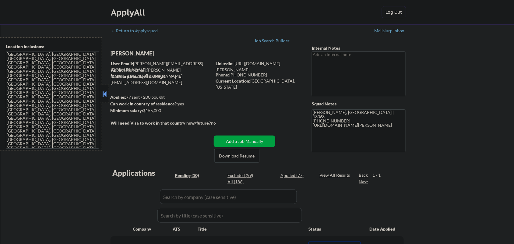
click at [55, 115] on textarea "[GEOGRAPHIC_DATA], [GEOGRAPHIC_DATA] [GEOGRAPHIC_DATA], [GEOGRAPHIC_DATA] [GEOG…" at bounding box center [53, 99] width 94 height 97
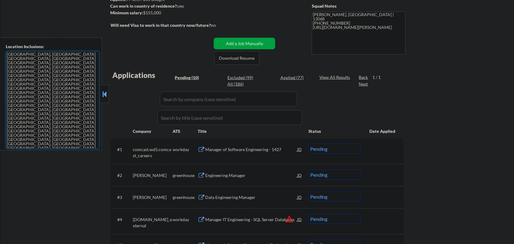
scroll to position [114, 0]
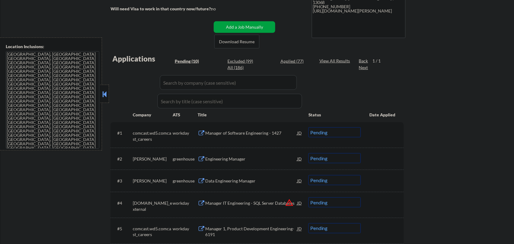
drag, startPoint x: 105, startPoint y: 93, endPoint x: 186, endPoint y: 144, distance: 95.0
click at [106, 93] on button at bounding box center [104, 94] width 7 height 9
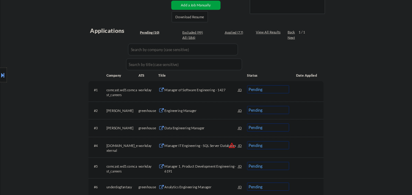
scroll to position [152, 0]
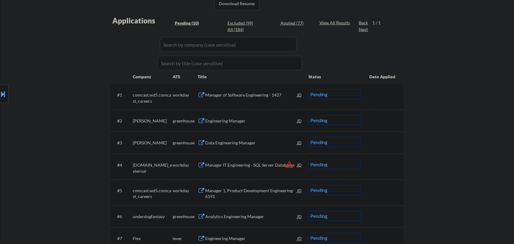
select select ""pending""
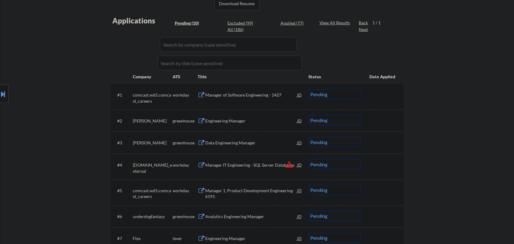
select select ""pending""
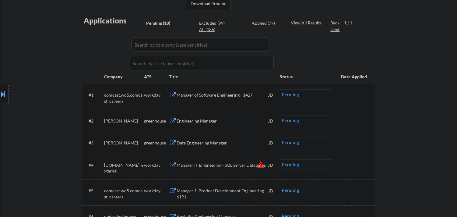
click at [196, 120] on div "Engineering Manager" at bounding box center [223, 121] width 92 height 6
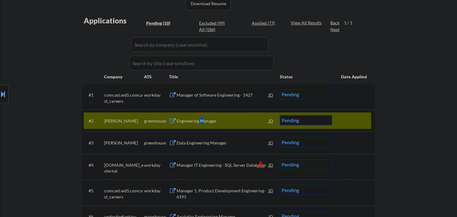
click at [202, 117] on div "Engineering Manager" at bounding box center [223, 120] width 92 height 11
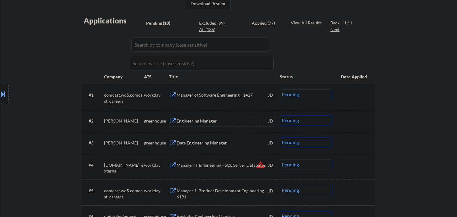
click at [210, 120] on div "Engineering Manager" at bounding box center [223, 121] width 92 height 6
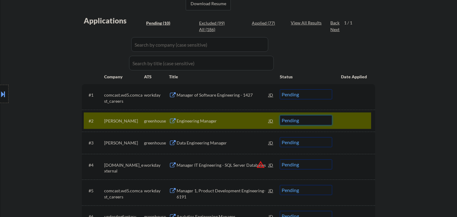
click at [303, 121] on select "Choose an option... Pending Applied Excluded (Questions) Excluded (Expired) Exc…" at bounding box center [306, 120] width 52 height 10
select select ""applied""
click at [280, 115] on select "Choose an option... Pending Applied Excluded (Questions) Excluded (Expired) Exc…" at bounding box center [306, 120] width 52 height 10
select select ""pending""
select select ""applied""
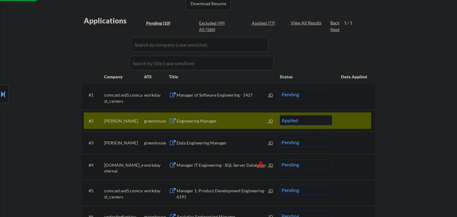
select select ""pending""
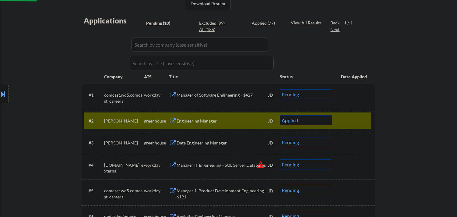
select select ""pending""
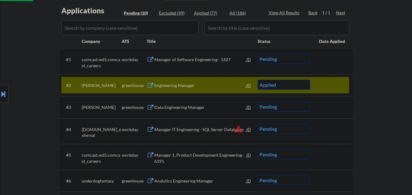
select select ""pending""
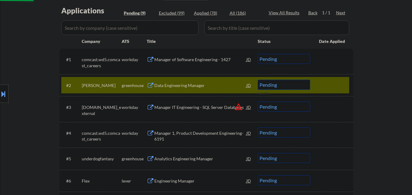
click at [333, 82] on div at bounding box center [332, 85] width 27 height 11
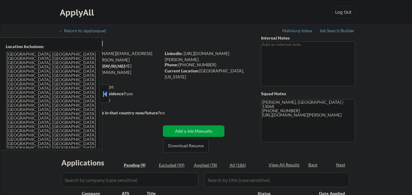
scroll to position [177, 0]
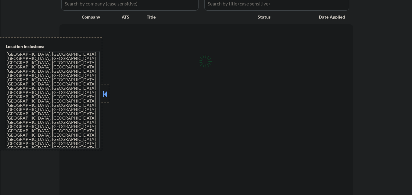
select select ""pending""
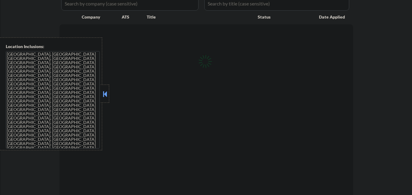
select select ""pending""
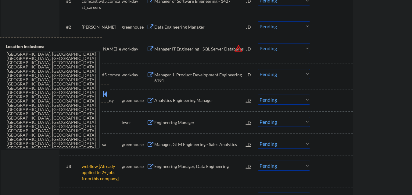
scroll to position [213, 0]
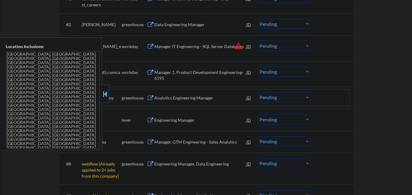
click at [109, 90] on div "#5 underdogfantasy greenhouse Analytics Engineering Manager JD Choose an option…" at bounding box center [205, 98] width 288 height 16
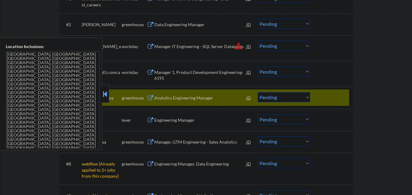
click at [339, 97] on div at bounding box center [332, 97] width 27 height 11
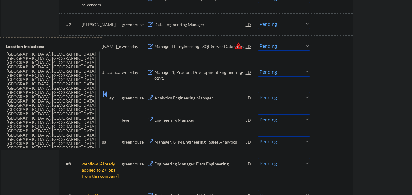
click at [106, 93] on button at bounding box center [104, 94] width 7 height 9
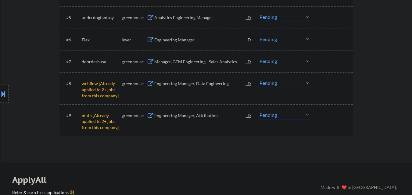
scroll to position [305, 0]
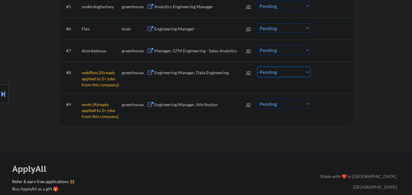
click at [299, 76] on select "Choose an option... Pending Applied Excluded (Questions) Excluded (Expired) Exc…" at bounding box center [283, 72] width 52 height 10
click at [257, 67] on select "Choose an option... Pending Applied Excluded (Questions) Excluded (Expired) Exc…" at bounding box center [283, 72] width 52 height 10
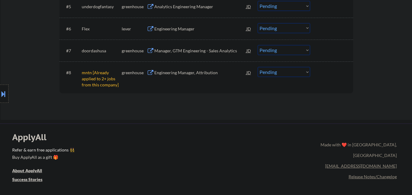
drag, startPoint x: 282, startPoint y: 70, endPoint x: 282, endPoint y: 75, distance: 4.9
click at [282, 71] on select "Choose an option... Pending Applied Excluded (Questions) Excluded (Expired) Exc…" at bounding box center [283, 72] width 52 height 10
select select ""excluded__other_""
click at [257, 67] on select "Choose an option... Pending Applied Excluded (Questions) Excluded (Expired) Exc…" at bounding box center [283, 72] width 52 height 10
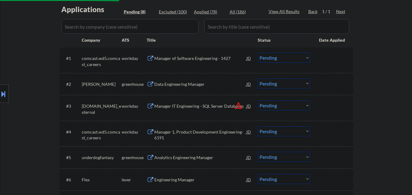
scroll to position [122, 0]
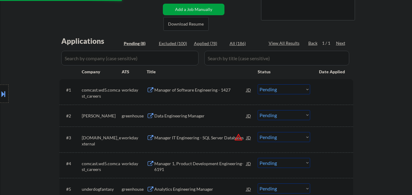
click at [189, 114] on div "Data Engineering Manager" at bounding box center [200, 116] width 92 height 6
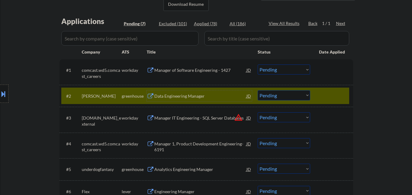
scroll to position [152, 0]
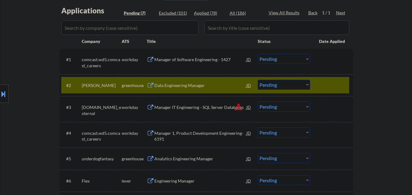
click at [186, 83] on div "Data Engineering Manager" at bounding box center [200, 86] width 92 height 6
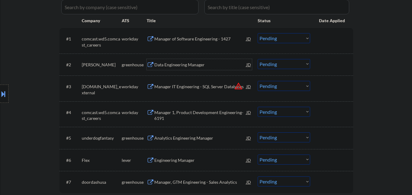
scroll to position [183, 0]
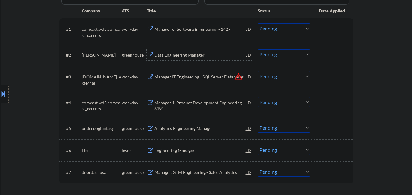
click at [204, 130] on div "Analytics Engineering Manager" at bounding box center [200, 129] width 92 height 6
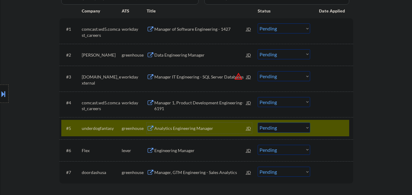
scroll to position [213, 0]
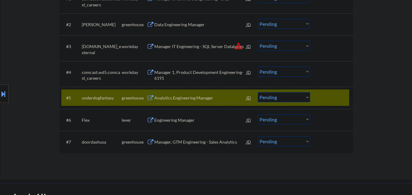
drag, startPoint x: 295, startPoint y: 97, endPoint x: 294, endPoint y: 101, distance: 4.1
click at [295, 97] on select "Choose an option... Pending Applied Excluded (Questions) Excluded (Expired) Exc…" at bounding box center [283, 97] width 52 height 10
click at [257, 92] on select "Choose an option... Pending Applied Excluded (Questions) Excluded (Expired) Exc…" at bounding box center [283, 97] width 52 height 10
click at [335, 91] on div "#5 underdogfantasy greenhouse Analytics Engineering Manager JD Choose an option…" at bounding box center [205, 98] width 288 height 16
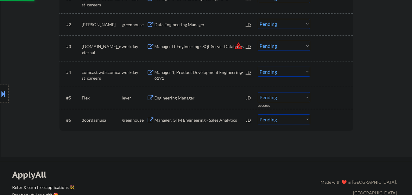
click at [195, 99] on div "Engineering Manager" at bounding box center [200, 98] width 92 height 6
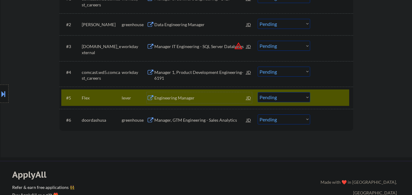
click at [209, 94] on div "Engineering Manager" at bounding box center [200, 97] width 92 height 11
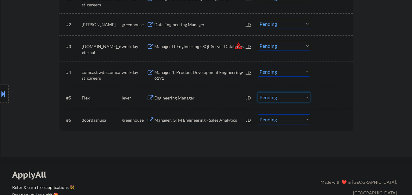
click at [297, 99] on select "Choose an option... Pending Applied Excluded (Questions) Excluded (Expired) Exc…" at bounding box center [283, 97] width 52 height 10
click at [291, 99] on select "Choose an option... Pending Applied Excluded (Questions) Excluded (Expired) Exc…" at bounding box center [283, 97] width 52 height 10
click at [257, 92] on select "Choose an option... Pending Applied Excluded (Questions) Excluded (Expired) Exc…" at bounding box center [283, 97] width 52 height 10
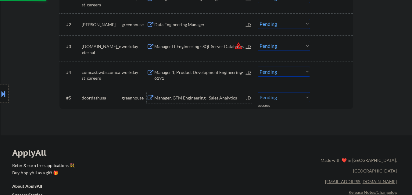
click at [217, 99] on div "Manager, GTM Engineering - Sales Analytics" at bounding box center [200, 98] width 92 height 6
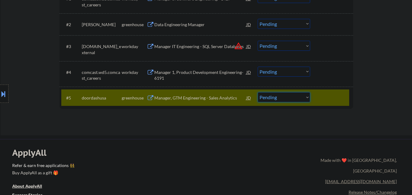
drag, startPoint x: 275, startPoint y: 97, endPoint x: 273, endPoint y: 102, distance: 5.2
click at [275, 97] on select "Choose an option... Pending Applied Excluded (Questions) Excluded (Expired) Exc…" at bounding box center [283, 97] width 52 height 10
select select ""applied""
click at [257, 92] on select "Choose an option... Pending Applied Excluded (Questions) Excluded (Expired) Exc…" at bounding box center [283, 97] width 52 height 10
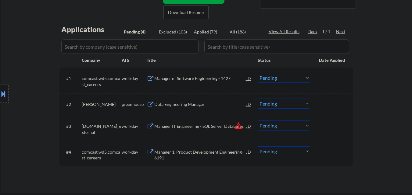
scroll to position [122, 0]
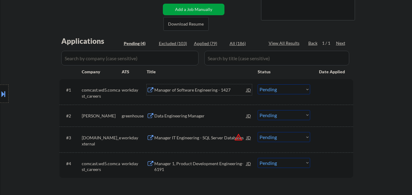
click at [209, 90] on div "Manager of Software Engineering - 1427" at bounding box center [200, 90] width 92 height 6
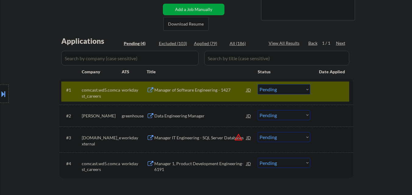
click at [1, 93] on button at bounding box center [3, 94] width 7 height 10
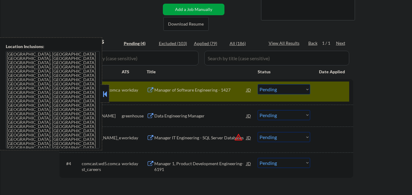
click at [106, 94] on button at bounding box center [104, 94] width 7 height 9
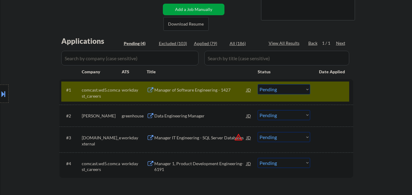
click at [289, 92] on select "Choose an option... Pending Applied Excluded (Questions) Excluded (Expired) Exc…" at bounding box center [283, 89] width 52 height 10
click at [257, 84] on select "Choose an option... Pending Applied Excluded (Questions) Excluded (Expired) Exc…" at bounding box center [283, 89] width 52 height 10
click at [237, 137] on button "warning_amber" at bounding box center [238, 137] width 9 height 9
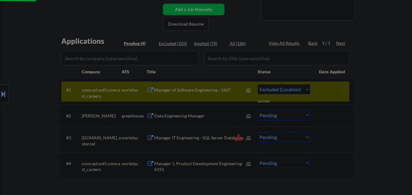
select select ""pending""
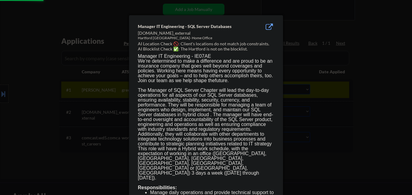
click at [346, 129] on div at bounding box center [206, 97] width 412 height 195
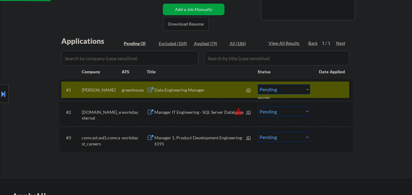
click at [332, 88] on div at bounding box center [332, 89] width 27 height 11
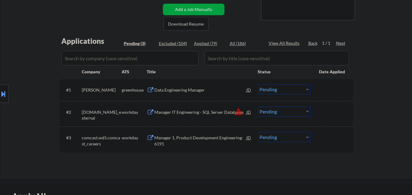
drag, startPoint x: 284, startPoint y: 111, endPoint x: 283, endPoint y: 114, distance: 3.6
click at [284, 111] on select "Choose an option... Pending Applied Excluded (Questions) Excluded (Expired) Exc…" at bounding box center [283, 112] width 52 height 10
click at [257, 107] on select "Choose an option... Pending Applied Excluded (Questions) Excluded (Expired) Exc…" at bounding box center [283, 112] width 52 height 10
select select ""pending""
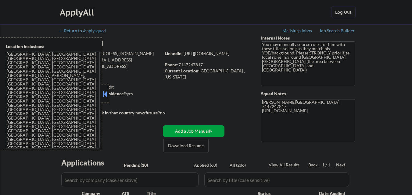
select select ""pending""
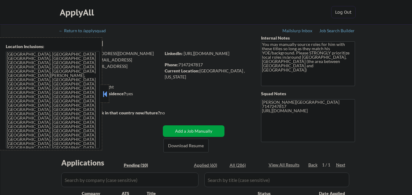
select select ""pending""
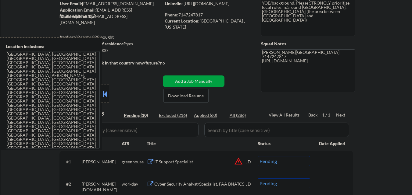
scroll to position [61, 0]
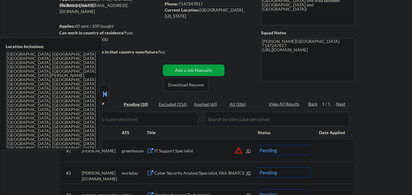
click at [105, 91] on button at bounding box center [104, 94] width 7 height 9
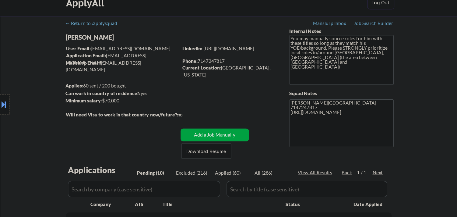
scroll to position [0, 0]
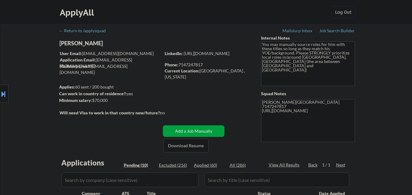
select select ""pending""
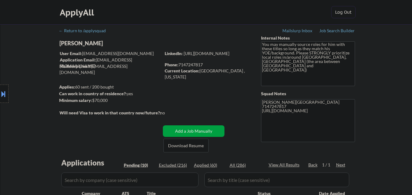
select select ""pending""
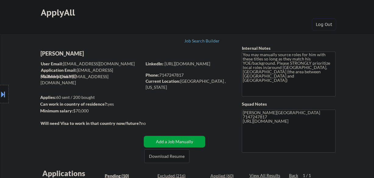
select select ""pending""
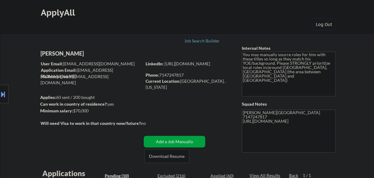
select select ""pending""
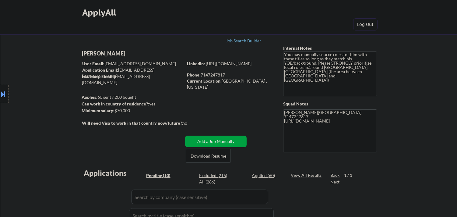
select select ""pending""
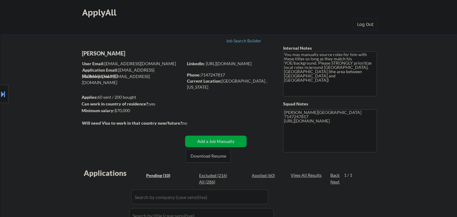
select select ""pending""
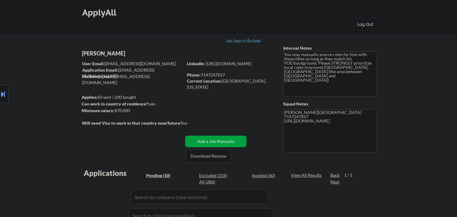
click at [123, 54] on div "[PERSON_NAME]" at bounding box center [144, 54] width 125 height 8
copy div "[PERSON_NAME]"
click at [118, 110] on div "Minimum salary: $70,000" at bounding box center [132, 111] width 101 height 6
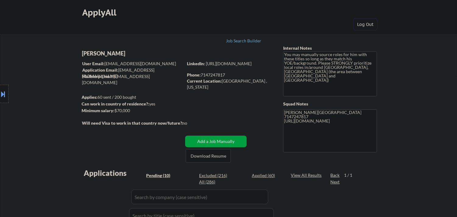
click at [118, 110] on div "Minimum salary: $70,000" at bounding box center [132, 111] width 101 height 6
click at [121, 110] on div "Minimum salary: $70,000" at bounding box center [132, 111] width 101 height 6
copy div "$70,000"
drag, startPoint x: 132, startPoint y: 110, endPoint x: 127, endPoint y: 113, distance: 5.7
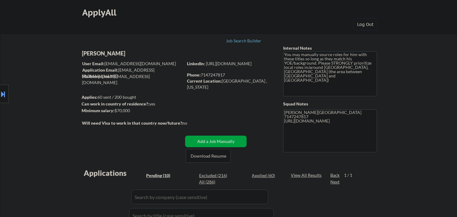
click at [116, 110] on div "Minimum salary: $70,000" at bounding box center [132, 111] width 101 height 6
copy div "$70,000"
click at [0, 94] on button at bounding box center [3, 94] width 7 height 10
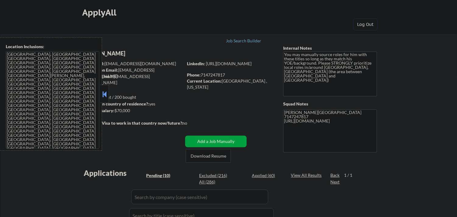
click at [74, 102] on textarea "[GEOGRAPHIC_DATA], [GEOGRAPHIC_DATA] [GEOGRAPHIC_DATA], [GEOGRAPHIC_DATA] [GEOG…" at bounding box center [53, 99] width 94 height 97
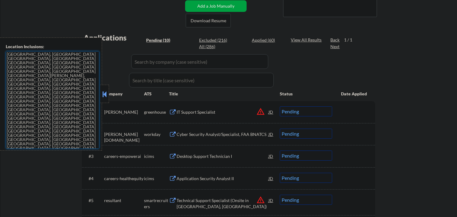
click at [105, 92] on button at bounding box center [104, 94] width 7 height 9
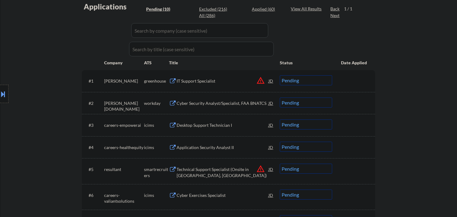
scroll to position [203, 0]
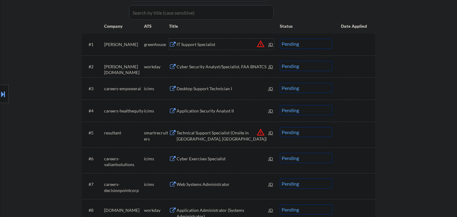
click at [209, 41] on div "IT Support Specialist" at bounding box center [223, 44] width 92 height 6
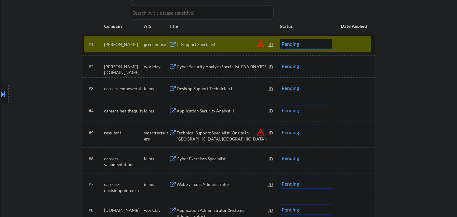
click at [2, 94] on button at bounding box center [3, 94] width 7 height 10
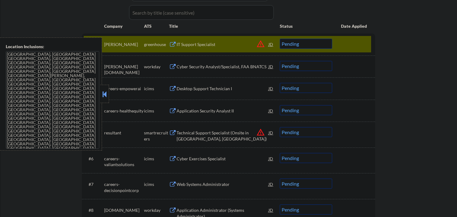
click at [104, 95] on button at bounding box center [104, 94] width 7 height 9
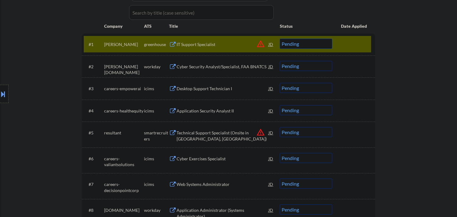
click at [263, 44] on button "warning_amber" at bounding box center [260, 44] width 9 height 9
click at [0, 0] on div at bounding box center [0, 0] width 0 height 0
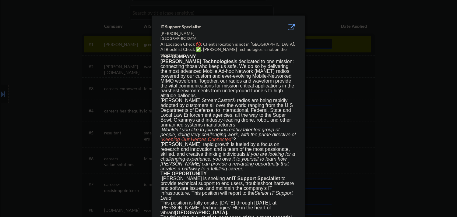
click at [55, 61] on div at bounding box center [228, 108] width 457 height 217
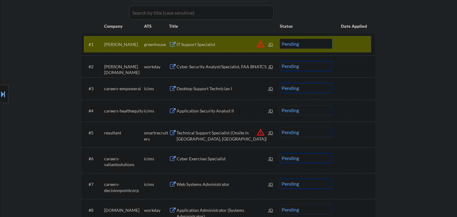
click at [0, 86] on div "Location Inclusions: [GEOGRAPHIC_DATA], [GEOGRAPHIC_DATA] [GEOGRAPHIC_DATA], [G…" at bounding box center [54, 93] width 109 height 113
click at [3, 94] on button at bounding box center [3, 94] width 7 height 10
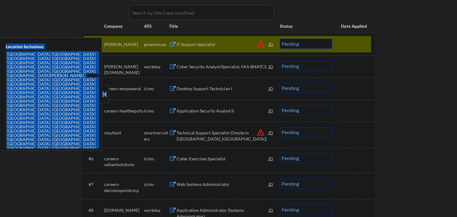
click at [32, 96] on textarea "[GEOGRAPHIC_DATA], [GEOGRAPHIC_DATA] [GEOGRAPHIC_DATA], [GEOGRAPHIC_DATA] [GEOG…" at bounding box center [53, 99] width 94 height 97
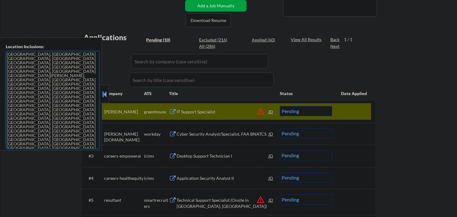
scroll to position [135, 0]
